Goal: Information Seeking & Learning: Learn about a topic

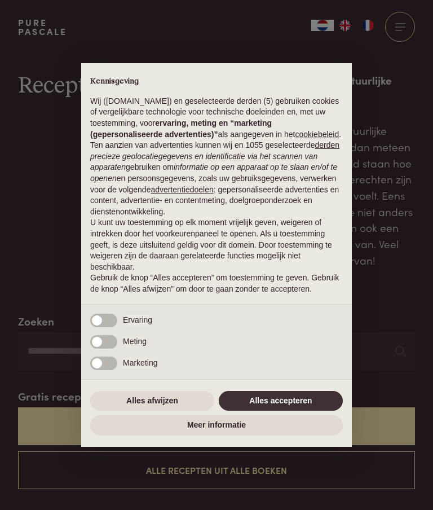
click at [308, 406] on button "Alles accepteren" at bounding box center [281, 401] width 124 height 20
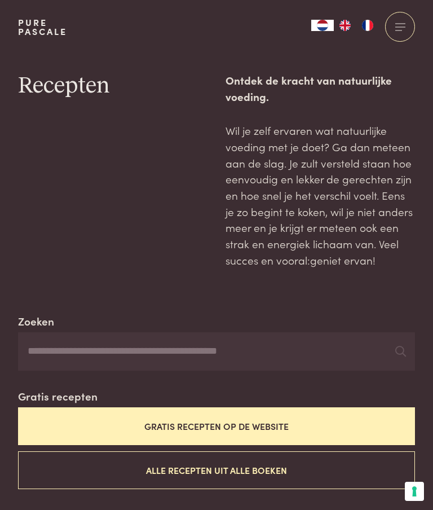
click at [302, 408] on button "Gratis recepten op de website" at bounding box center [216, 426] width 397 height 38
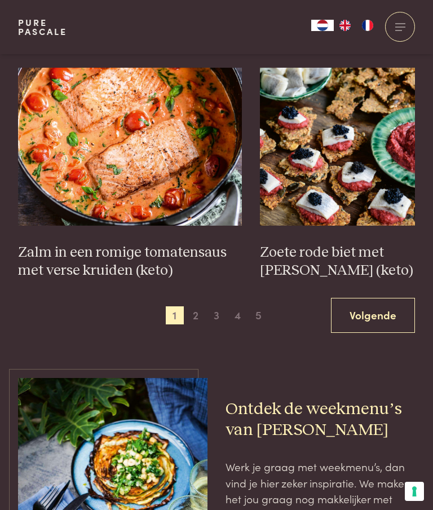
scroll to position [1658, 0]
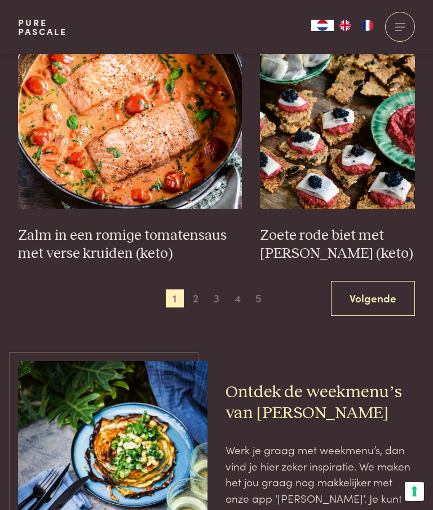
click at [380, 295] on link "Volgende" at bounding box center [373, 299] width 84 height 36
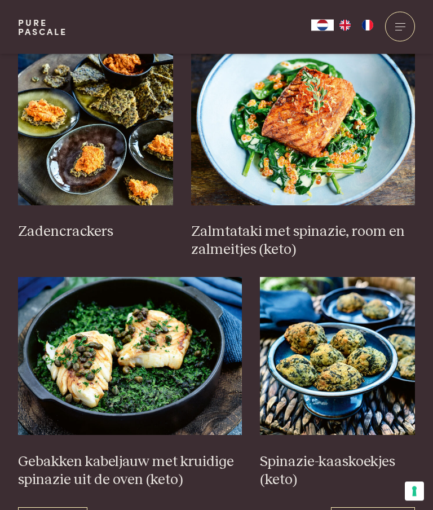
scroll to position [1433, 0]
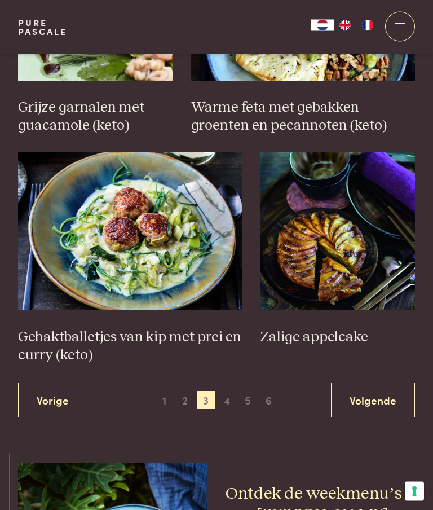
scroll to position [1646, 0]
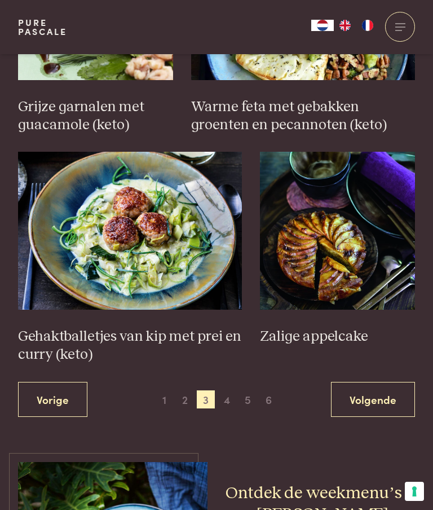
click at [383, 395] on link "Volgende" at bounding box center [373, 400] width 84 height 36
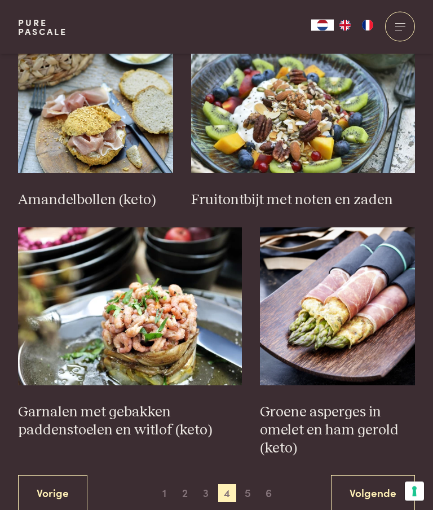
scroll to position [1482, 0]
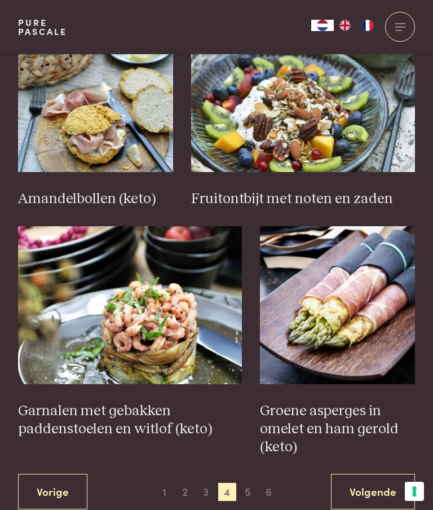
click at [379, 486] on link "Volgende" at bounding box center [373, 492] width 84 height 36
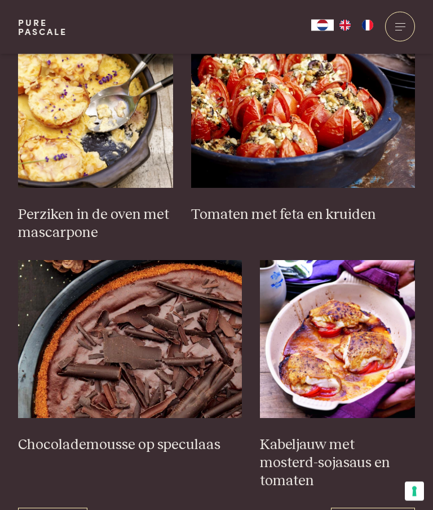
scroll to position [1466, 0]
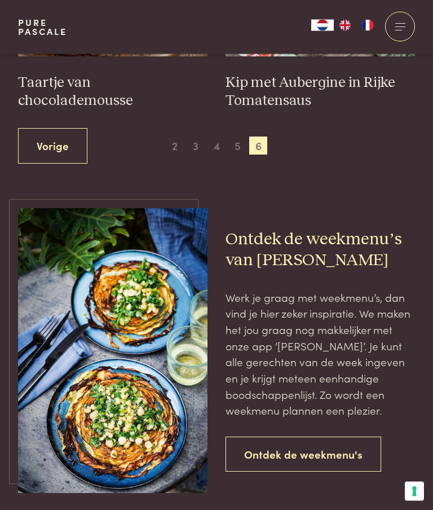
scroll to position [662, 0]
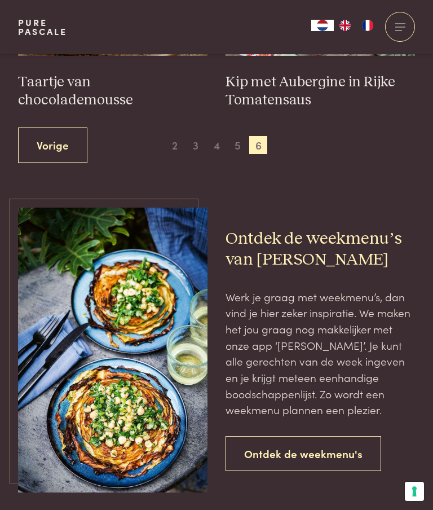
click at [346, 443] on link "Ontdek de weekmenu's" at bounding box center [304, 454] width 156 height 36
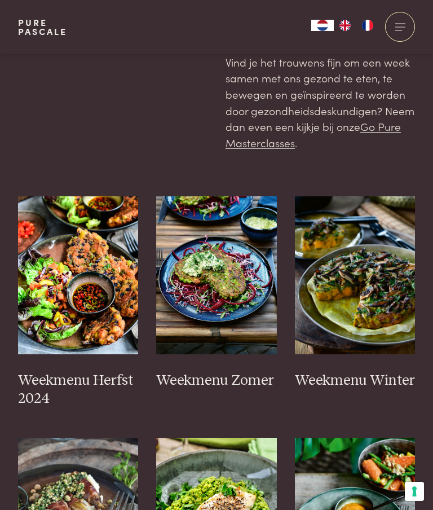
scroll to position [245, 0]
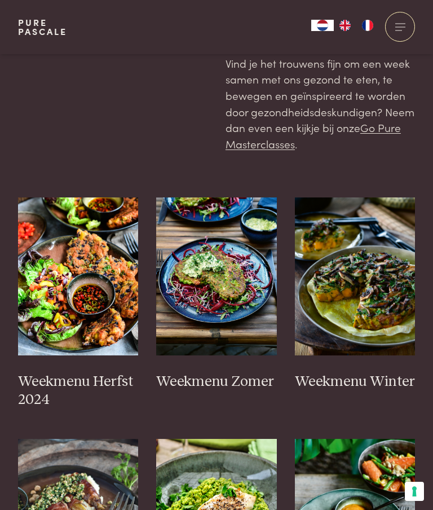
click at [88, 268] on img at bounding box center [78, 276] width 121 height 158
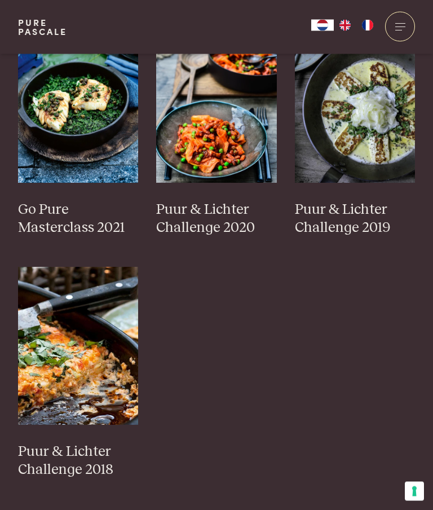
scroll to position [902, 0]
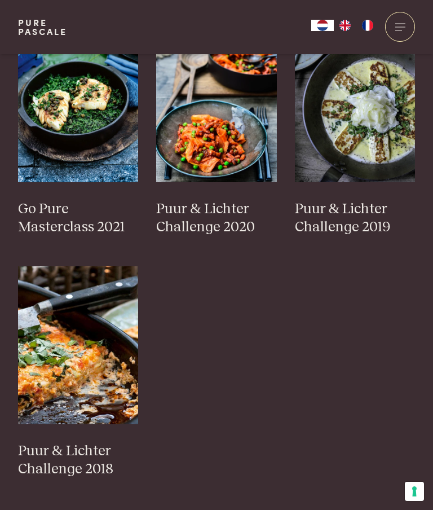
click at [70, 341] on img at bounding box center [78, 345] width 121 height 158
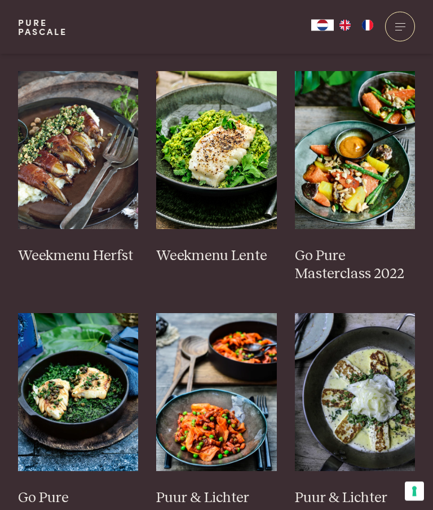
scroll to position [613, 0]
click at [223, 494] on h3 "Puur & Lichter Challenge 2020" at bounding box center [216, 507] width 121 height 36
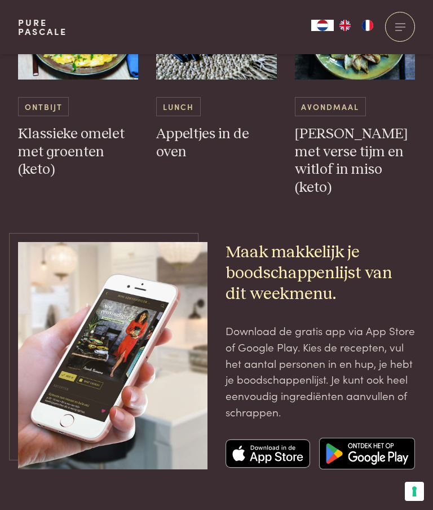
scroll to position [2827, 0]
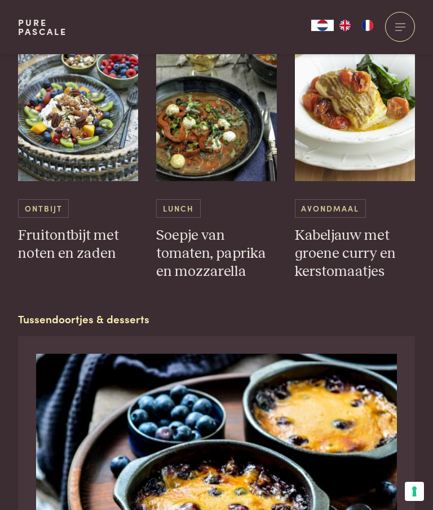
scroll to position [3448, 0]
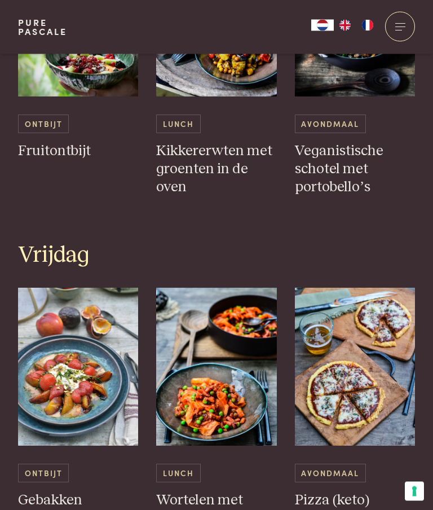
scroll to position [1739, 0]
click at [378, 405] on img at bounding box center [355, 367] width 121 height 158
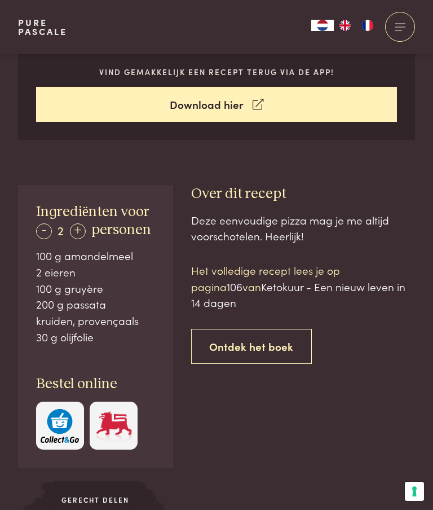
scroll to position [447, 0]
